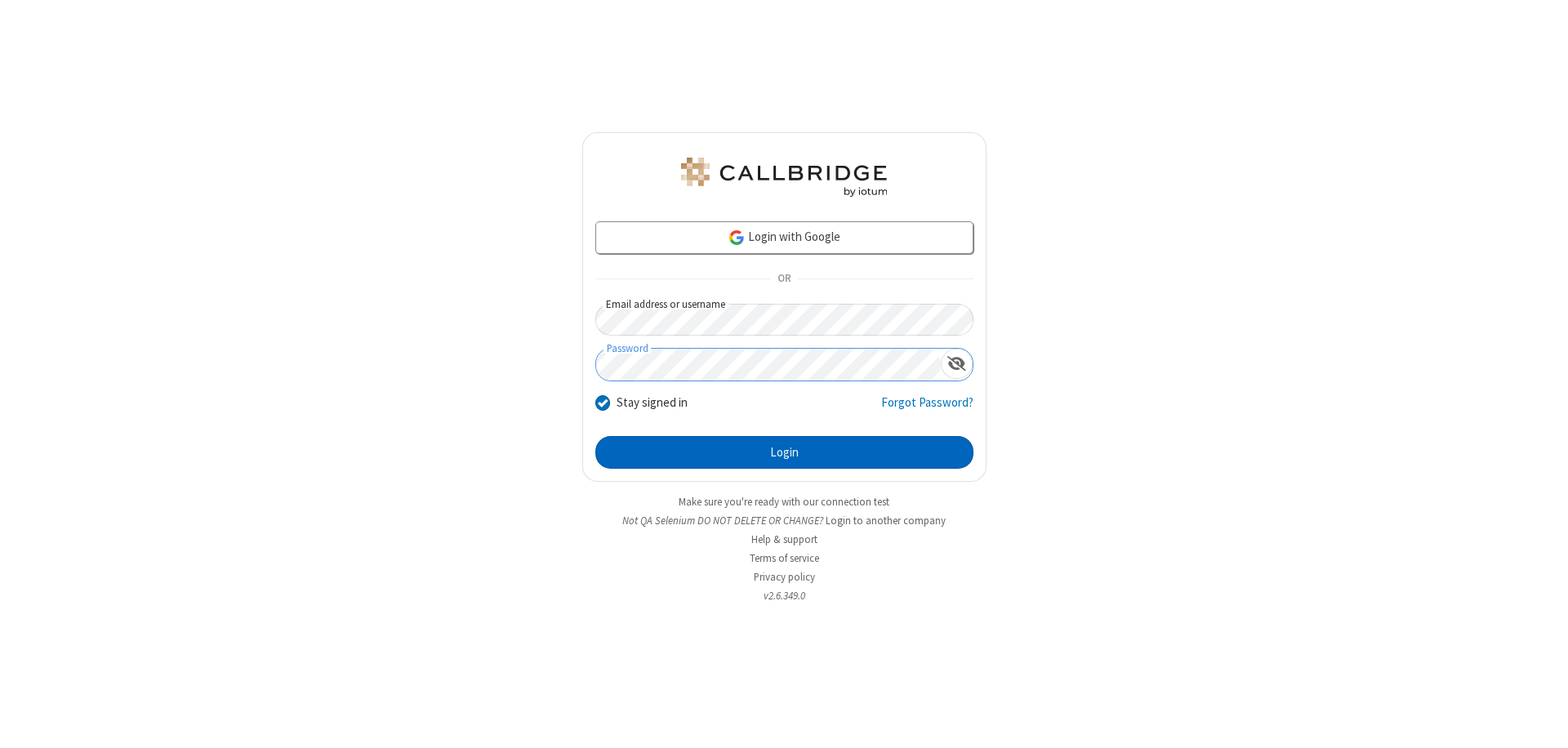
click at [784, 453] on button "Login" at bounding box center [784, 452] width 379 height 33
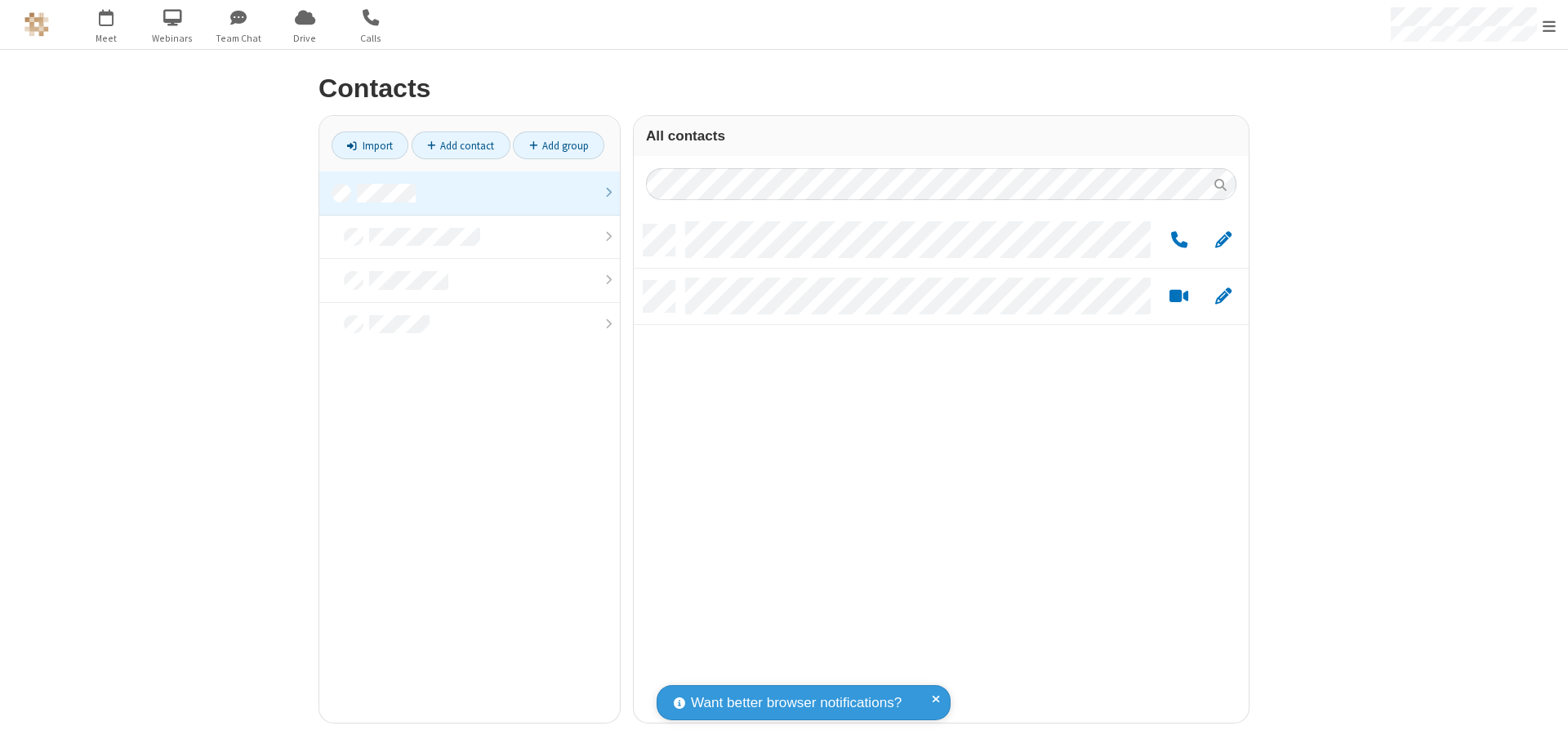
scroll to position [498, 603]
click at [470, 193] on link at bounding box center [470, 194] width 301 height 44
click at [559, 145] on link "Add group" at bounding box center [559, 145] width 92 height 28
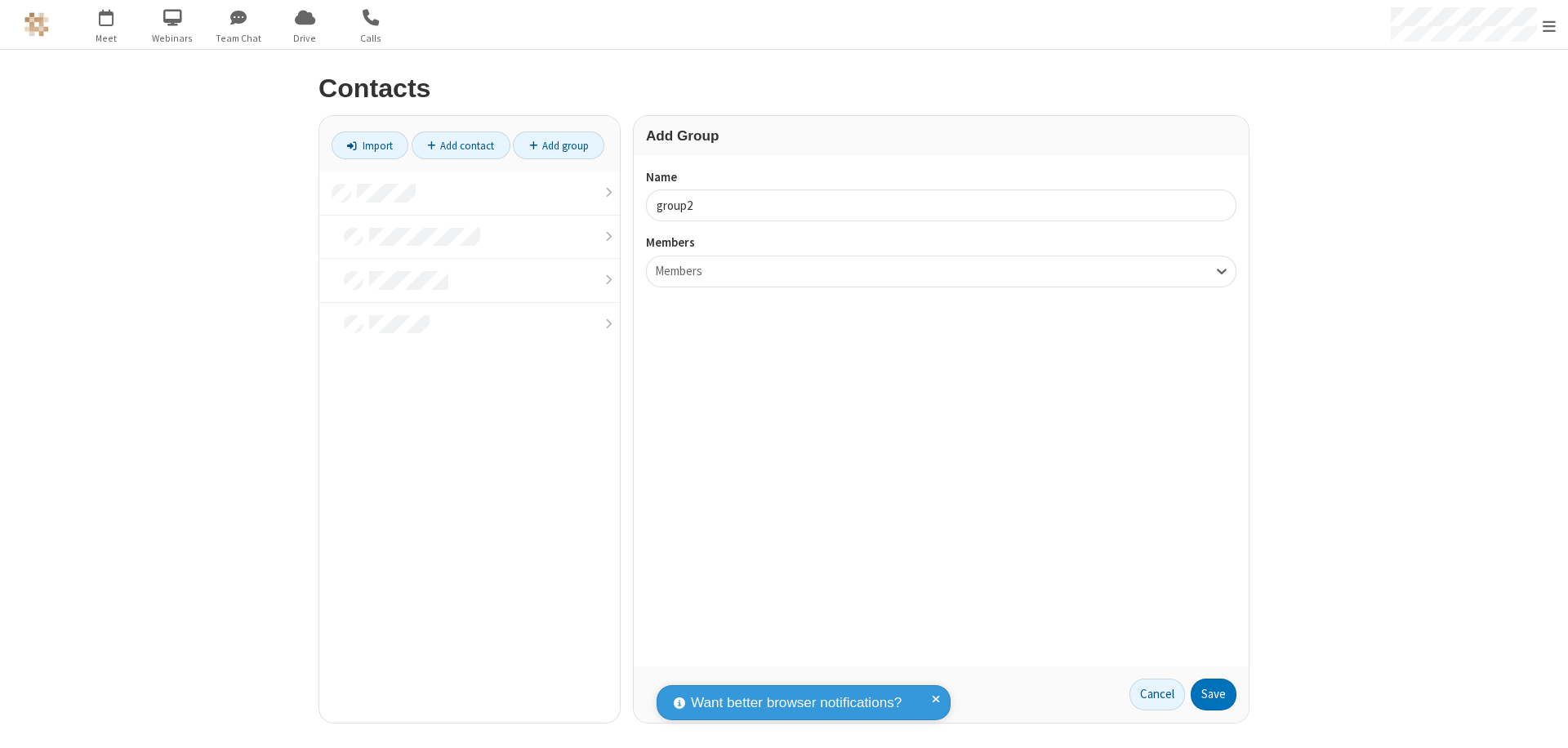
type input "group2"
type input "name19"
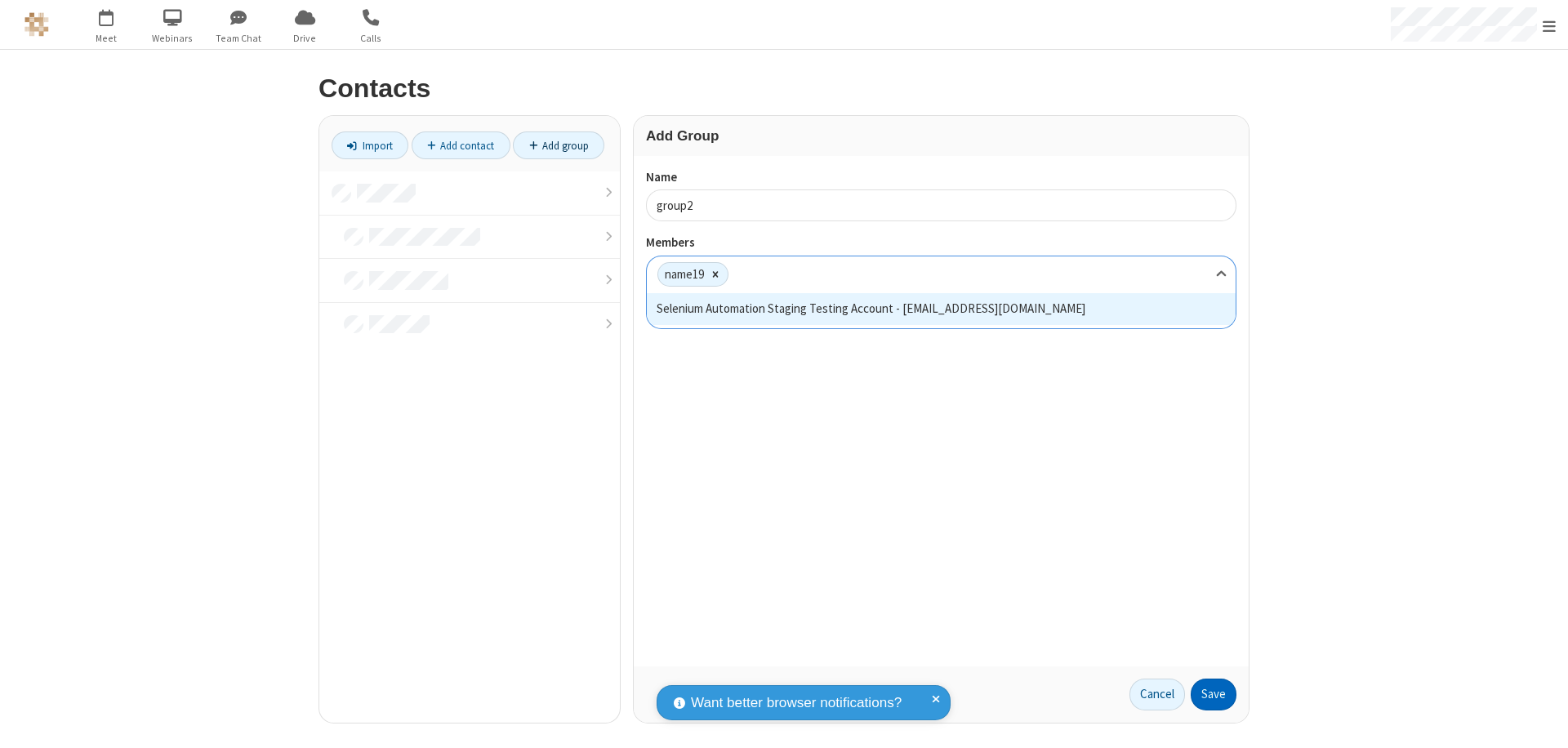
click at [1214, 694] on button "Save" at bounding box center [1214, 695] width 45 height 33
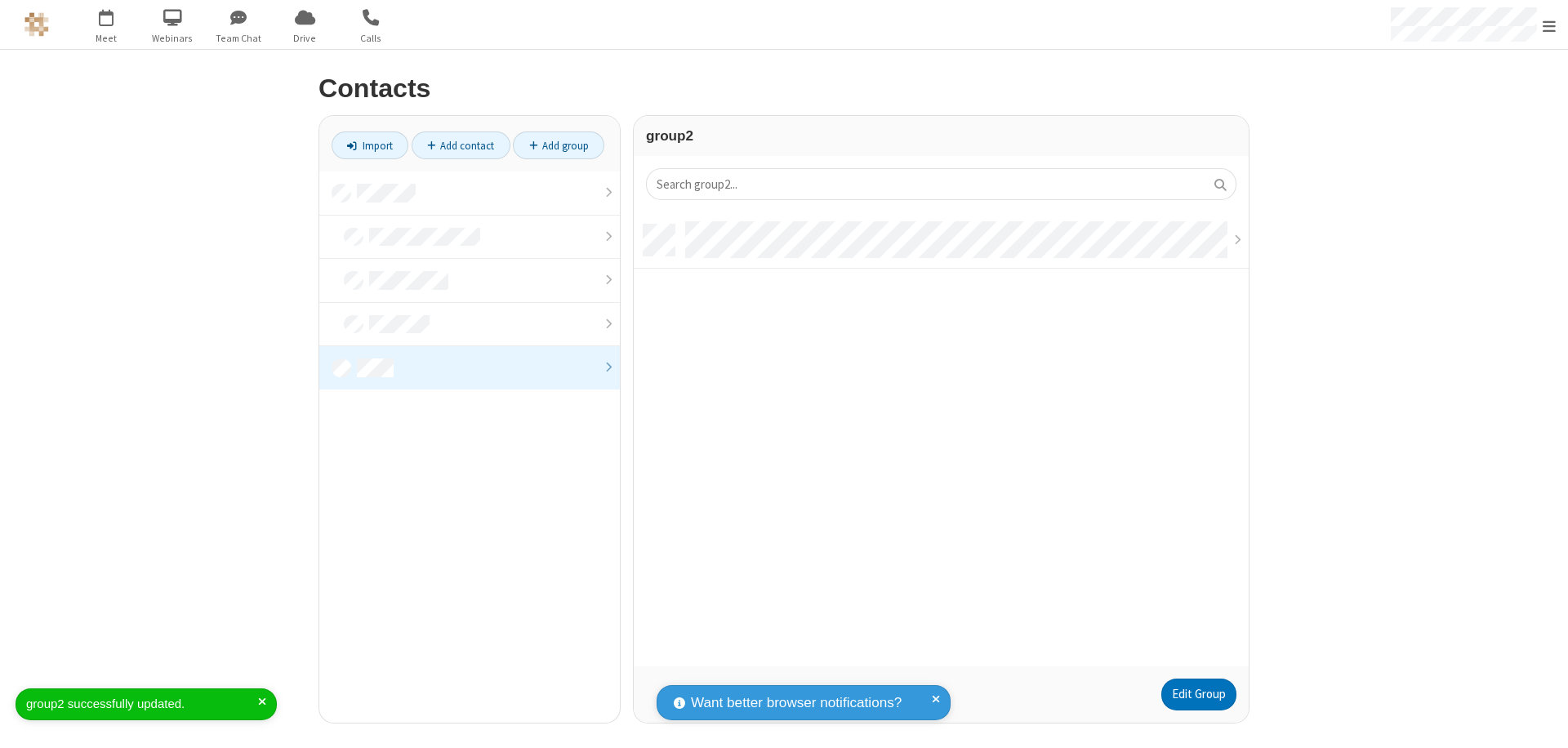
scroll to position [442, 603]
click at [1198, 694] on link "Edit Group" at bounding box center [1199, 695] width 75 height 33
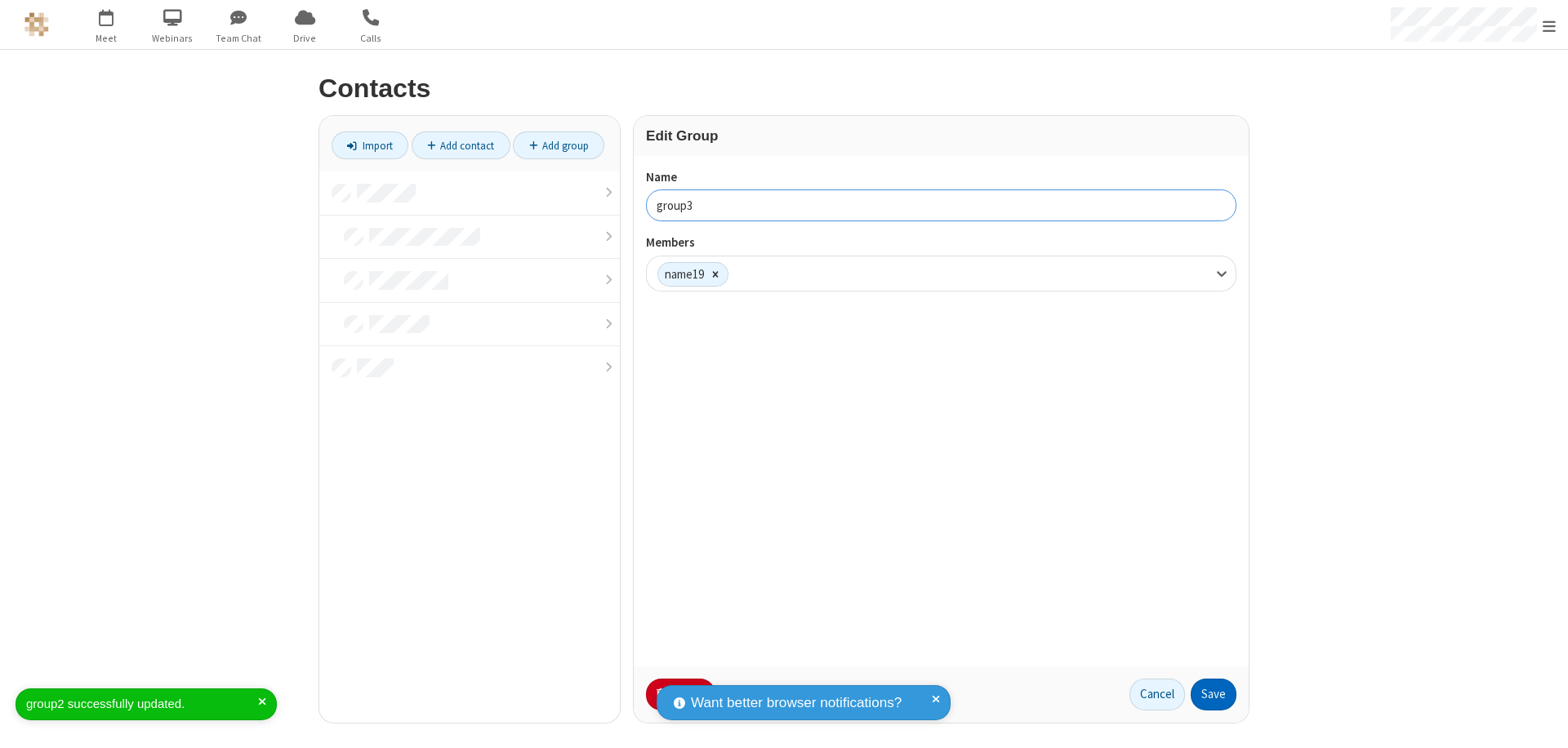
type input "group3"
click at [1214, 694] on button "Save" at bounding box center [1214, 695] width 45 height 33
